Goal: Information Seeking & Learning: Learn about a topic

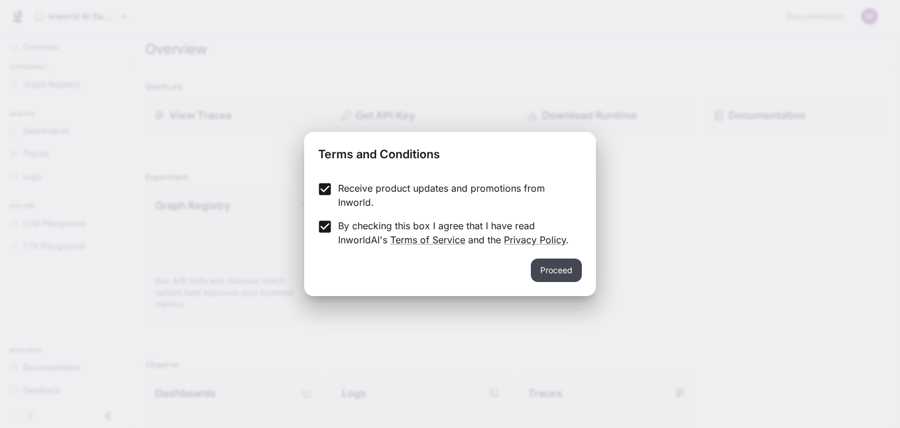
click at [554, 264] on button "Proceed" at bounding box center [556, 269] width 51 height 23
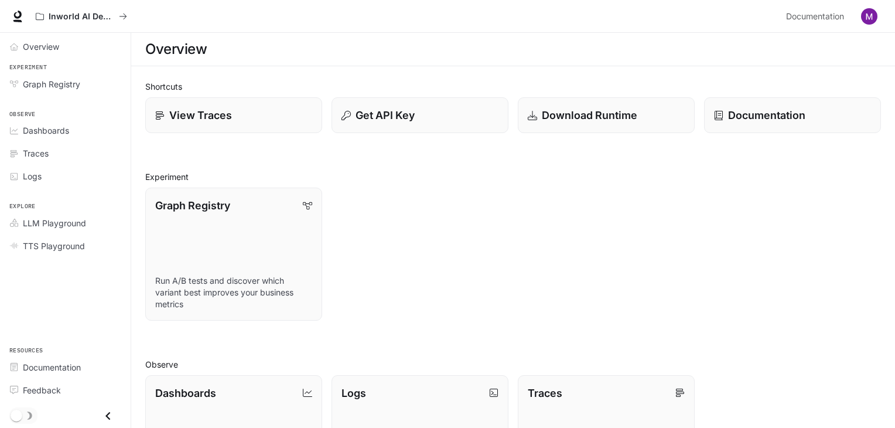
click at [26, 16] on div "Inworld AI Demos Documentation Documentation" at bounding box center [447, 16] width 895 height 33
click at [19, 23] on link at bounding box center [17, 16] width 16 height 16
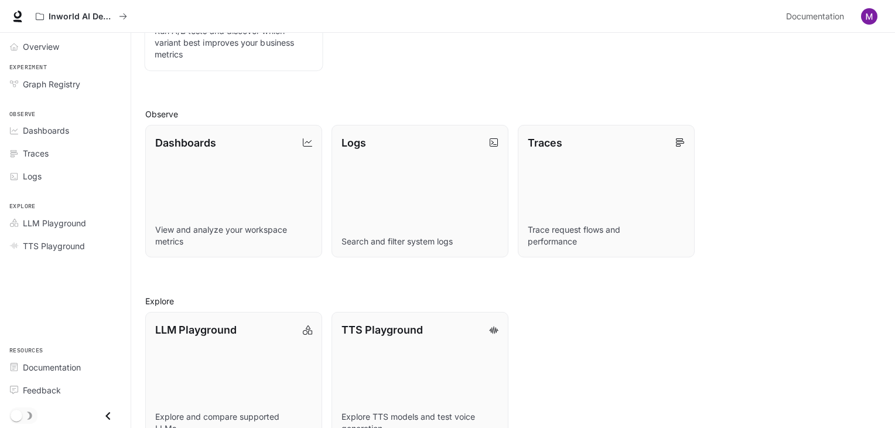
scroll to position [281, 0]
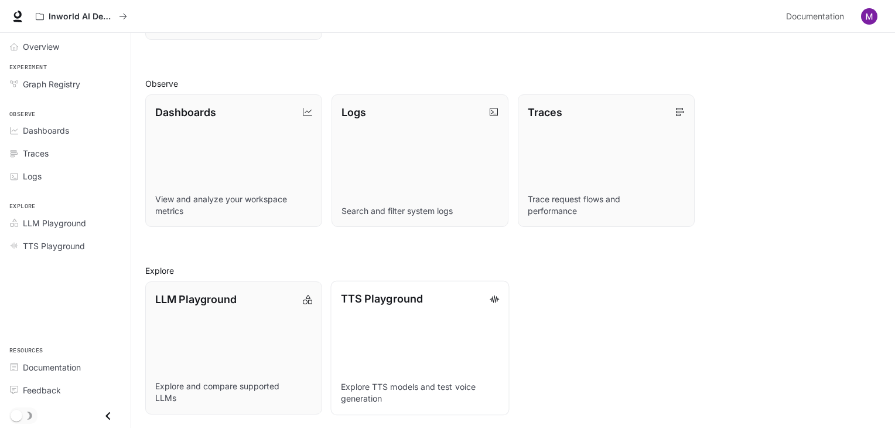
click at [433, 320] on link "TTS Playground Explore TTS models and test voice generation" at bounding box center [419, 348] width 179 height 134
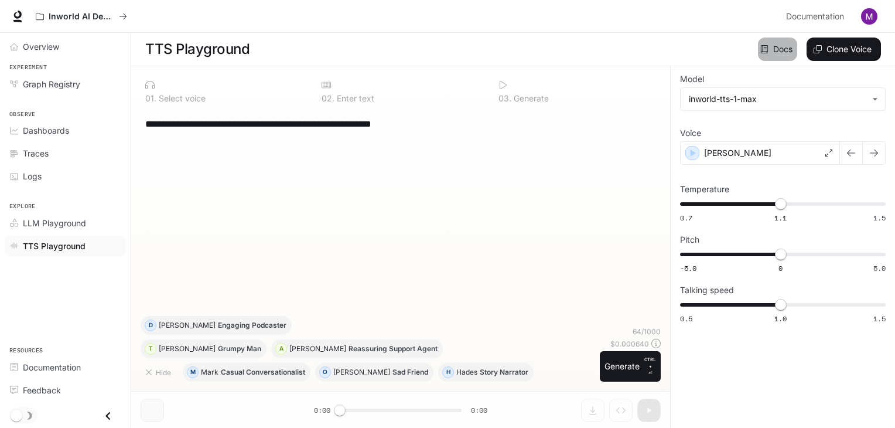
click at [776, 47] on link "Docs" at bounding box center [777, 48] width 39 height 23
